Goal: Information Seeking & Learning: Learn about a topic

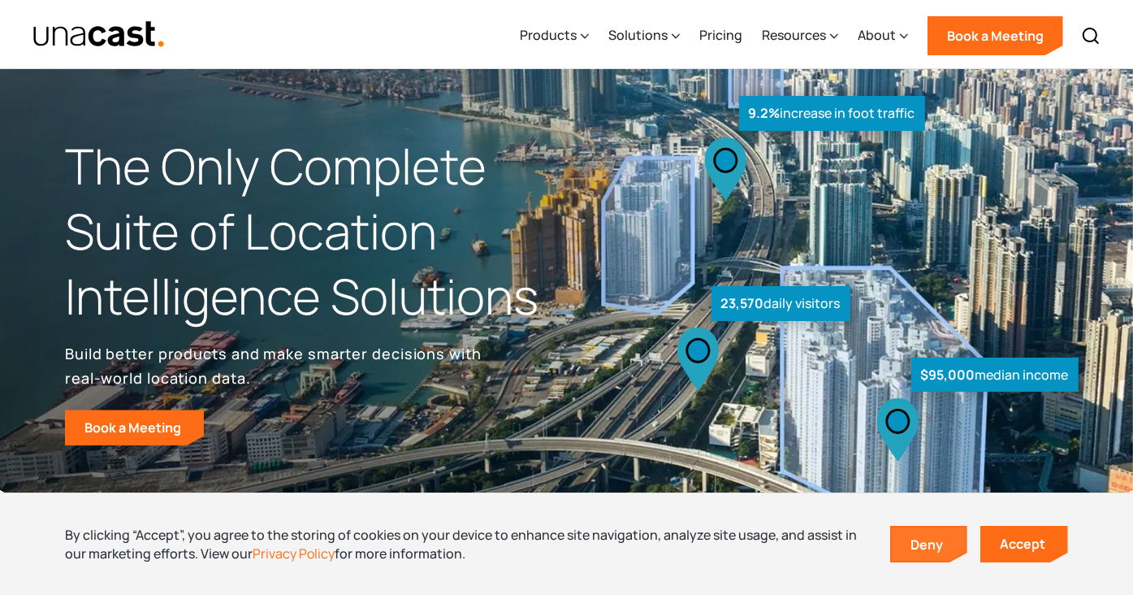
click at [933, 539] on link "Deny" at bounding box center [929, 544] width 75 height 34
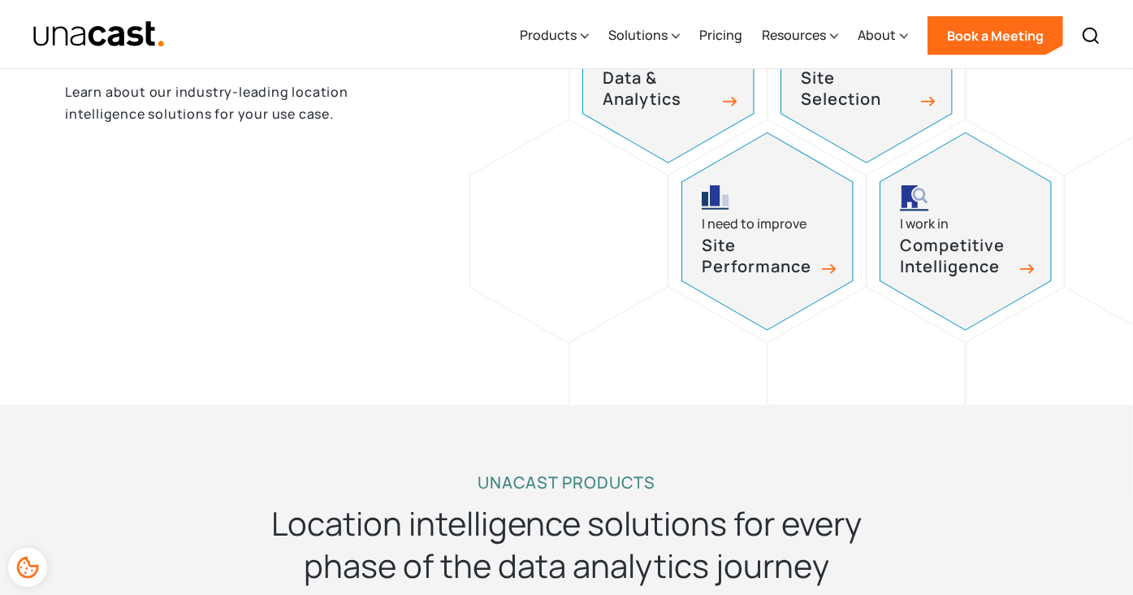
scroll to position [569, 0]
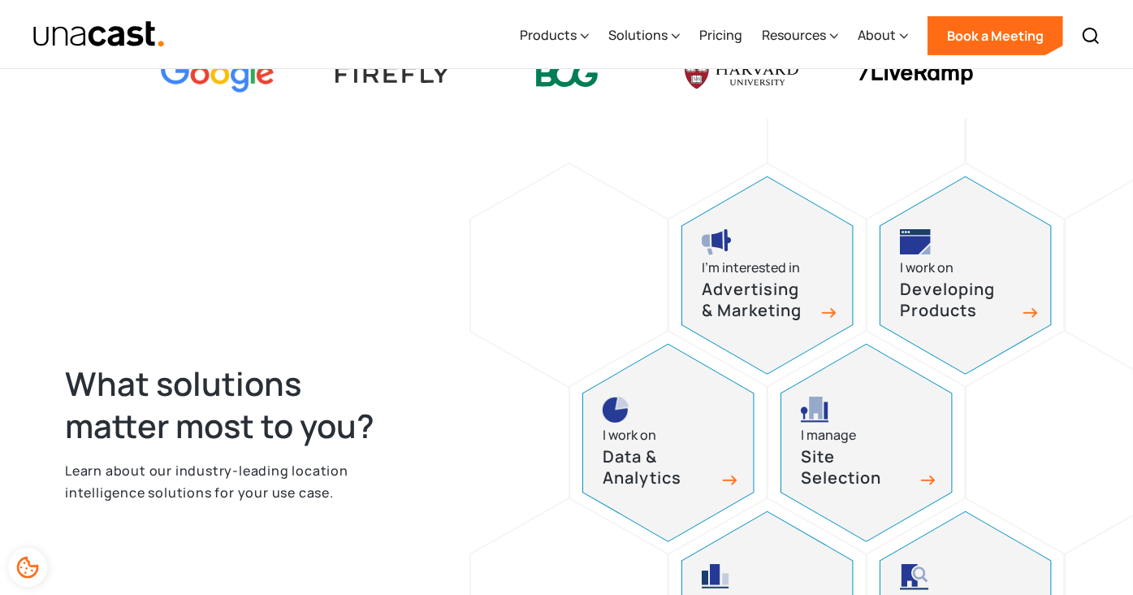
click at [963, 314] on h3 "Developing Products" at bounding box center [957, 300] width 114 height 43
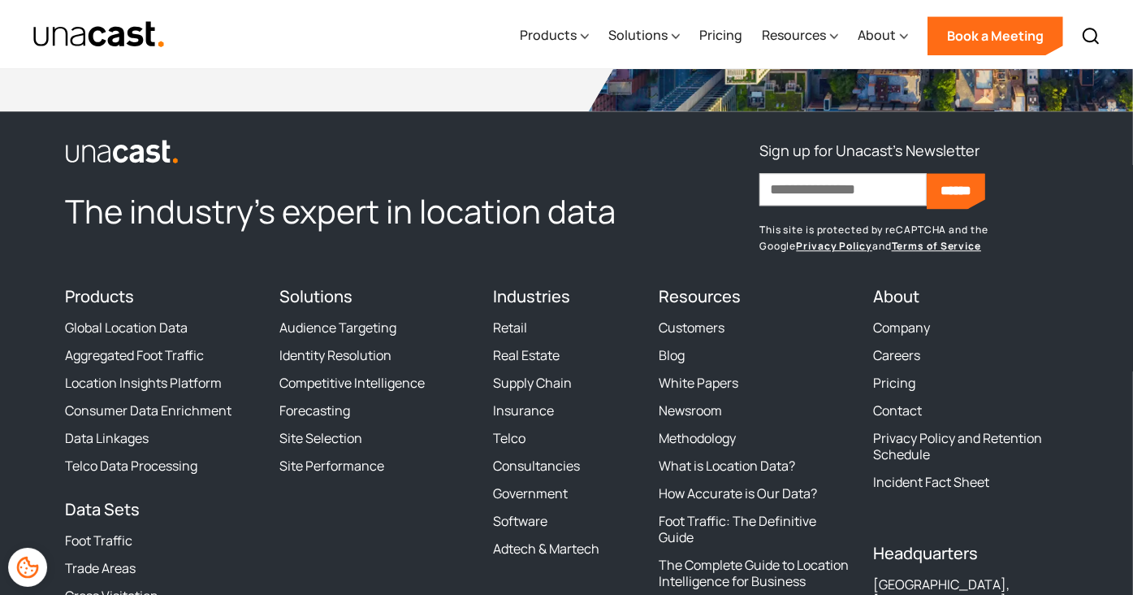
scroll to position [4357, 0]
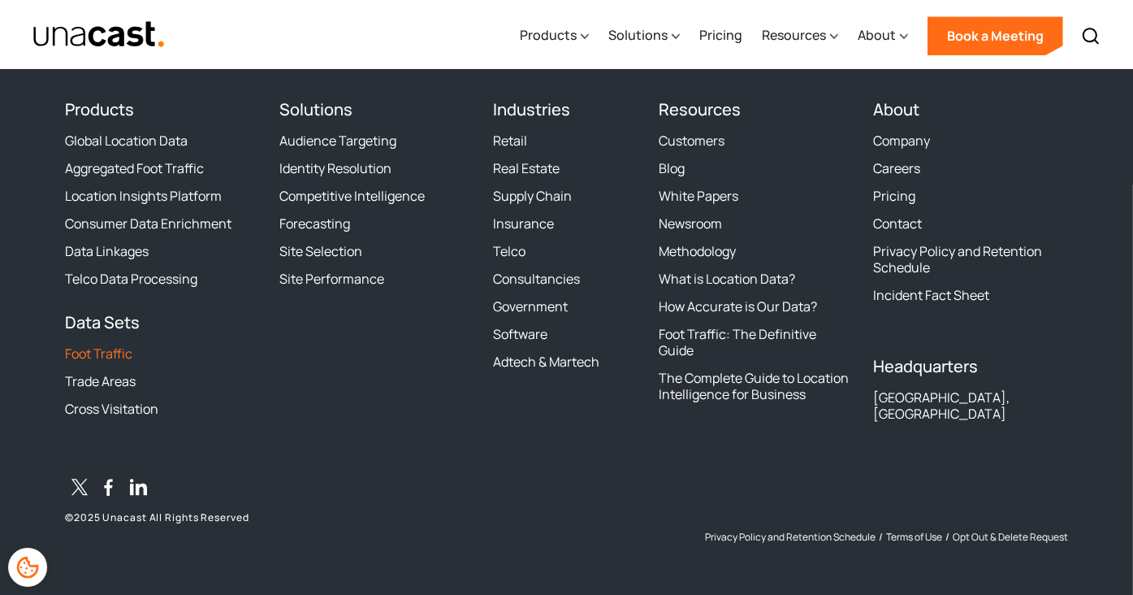
click at [113, 349] on link "Foot Traffic" at bounding box center [98, 353] width 67 height 16
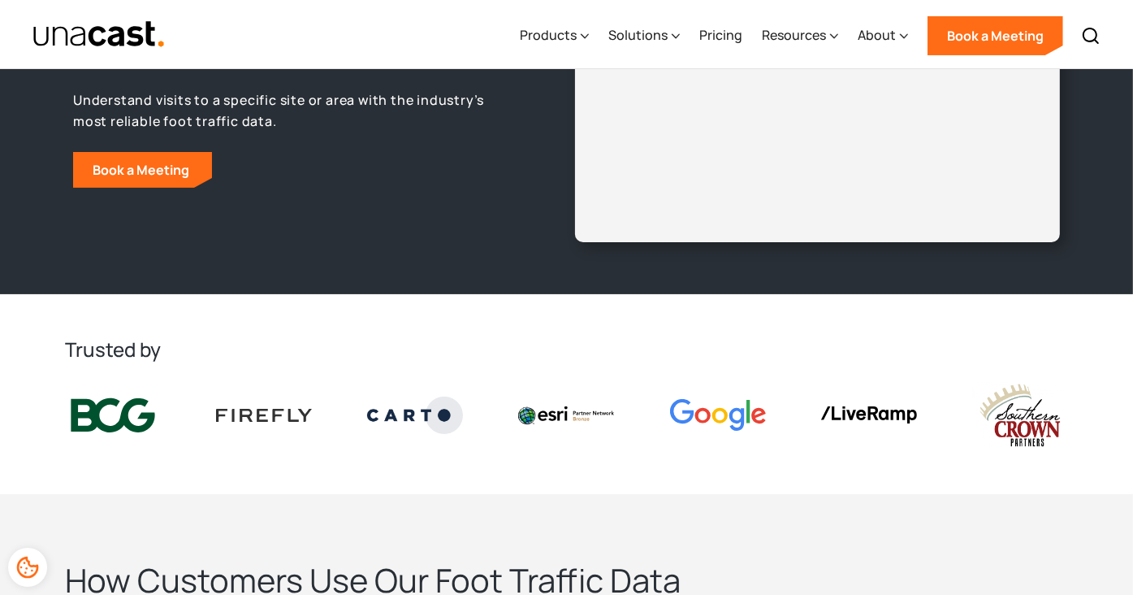
scroll to position [189, 0]
